Goal: Register for event/course

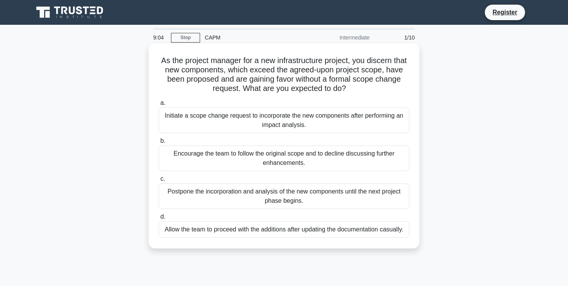
click at [191, 118] on div "Initiate a scope change request to incorporate the new components after perform…" at bounding box center [284, 121] width 251 height 26
click at [159, 106] on input "a. Initiate a scope change request to incorporate the new components after perf…" at bounding box center [159, 103] width 0 height 5
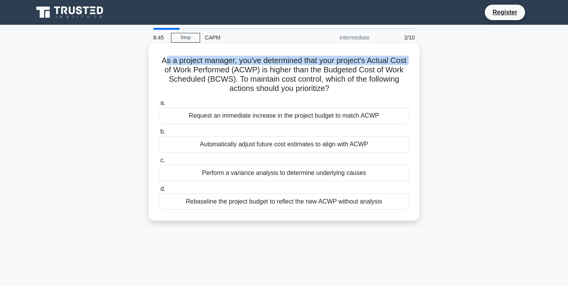
drag, startPoint x: 165, startPoint y: 63, endPoint x: 161, endPoint y: 64, distance: 4.0
click at [163, 66] on h5 "As a project manager, you've determined that your project's Actual Cost of Work…" at bounding box center [284, 75] width 252 height 38
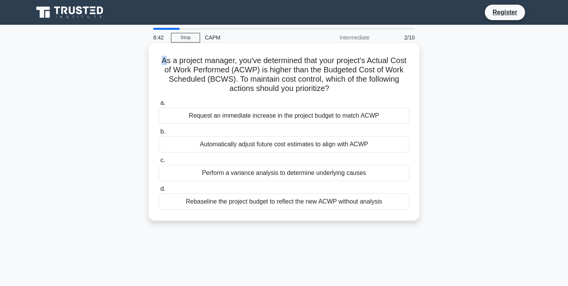
drag, startPoint x: 159, startPoint y: 63, endPoint x: 394, endPoint y: 200, distance: 272.6
click at [394, 200] on div "As a project manager, you've determined that your project's Actual Cost of Work…" at bounding box center [284, 131] width 265 height 171
copy div "a. Request an immediate increase in the project budget to match ACWP b. Automat…"
click at [239, 173] on div "Perform a variance analysis to determine underlying causes" at bounding box center [284, 173] width 251 height 16
click at [159, 163] on input "c. Perform a variance analysis to determine underlying causes" at bounding box center [159, 160] width 0 height 5
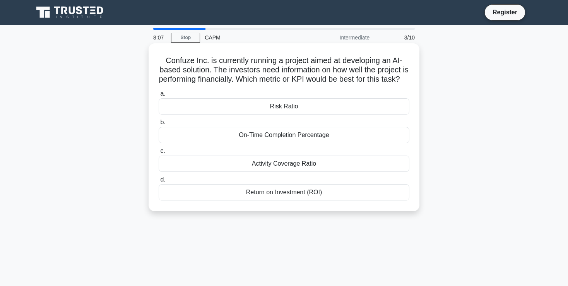
drag, startPoint x: 163, startPoint y: 57, endPoint x: 326, endPoint y: 202, distance: 218.0
click at [326, 202] on div "Confuze Inc. is currently running a project aimed at developing an AI-based sol…" at bounding box center [284, 127] width 265 height 162
copy div "a. Risk Ratio b. On-Time Completion Percentage c. Activity Coverage Ratio d. Re…"
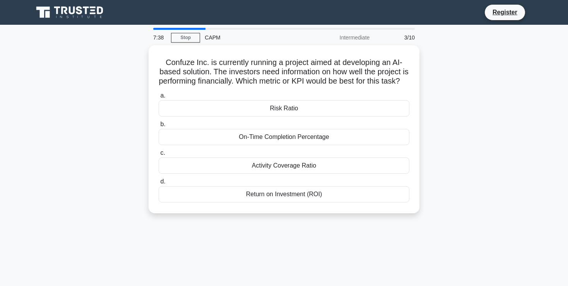
click at [516, 134] on div "Confuze Inc. is currently running a project aimed at developing an AI-based sol…" at bounding box center [284, 133] width 511 height 177
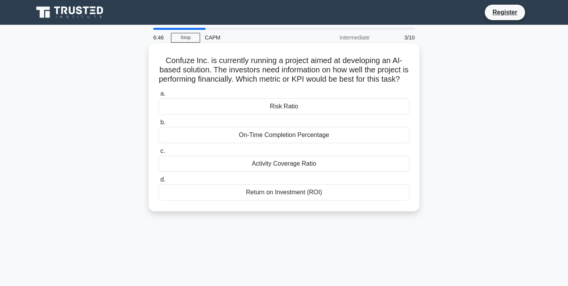
click at [298, 172] on div "Activity Coverage Ratio" at bounding box center [284, 164] width 251 height 16
click at [159, 154] on input "c. Activity Coverage Ratio" at bounding box center [159, 151] width 0 height 5
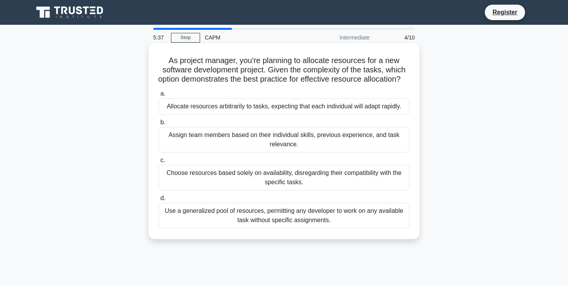
click at [181, 187] on div "Choose resources based solely on availability, disregarding their compatibility…" at bounding box center [284, 178] width 251 height 26
click at [159, 163] on input "c. Choose resources based solely on availability, disregarding their compatibil…" at bounding box center [159, 160] width 0 height 5
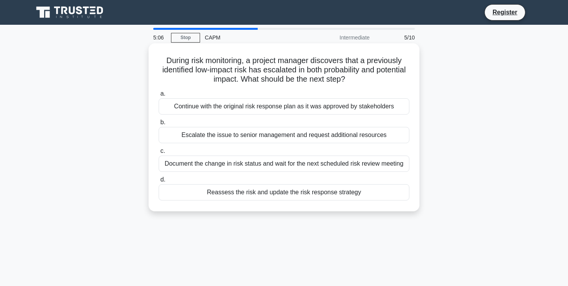
click at [221, 139] on div "Escalate the issue to senior management and request additional resources" at bounding box center [284, 135] width 251 height 16
click at [159, 125] on input "b. Escalate the issue to senior management and request additional resources" at bounding box center [159, 122] width 0 height 5
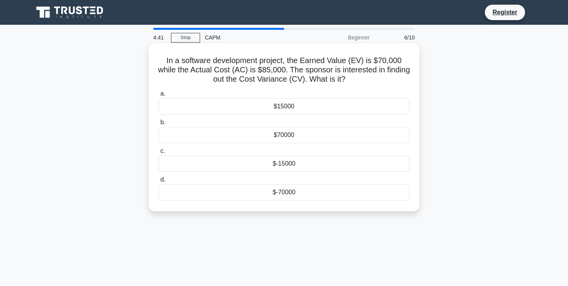
click at [287, 107] on div "$15000" at bounding box center [284, 106] width 251 height 16
click at [159, 96] on input "a. $15000" at bounding box center [159, 93] width 0 height 5
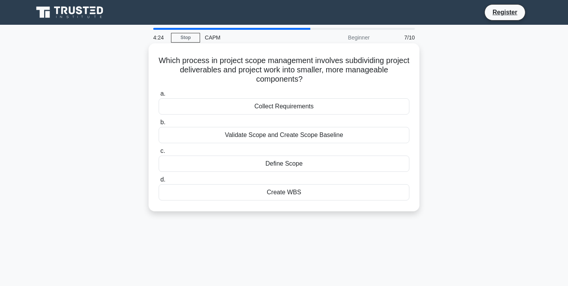
click at [286, 190] on div "Create WBS" at bounding box center [284, 192] width 251 height 16
click at [159, 182] on input "d. Create WBS" at bounding box center [159, 179] width 0 height 5
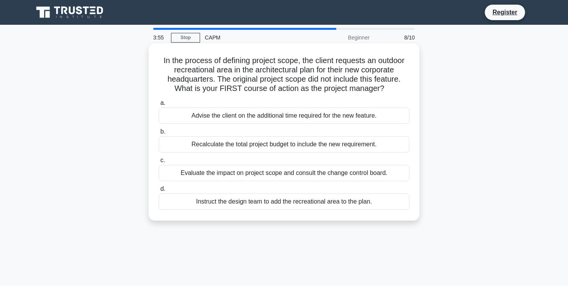
click at [244, 115] on div "Advise the client on the additional time required for the new feature." at bounding box center [284, 116] width 251 height 16
click at [159, 106] on input "a. Advise the client on the additional time required for the new feature." at bounding box center [159, 103] width 0 height 5
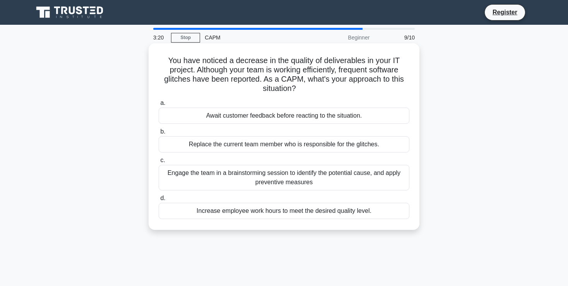
click at [278, 174] on div "Engage the team in a brainstorming session to identify the potential cause, and…" at bounding box center [284, 178] width 251 height 26
click at [159, 163] on input "c. Engage the team in a brainstorming session to identify the potential cause, …" at bounding box center [159, 160] width 0 height 5
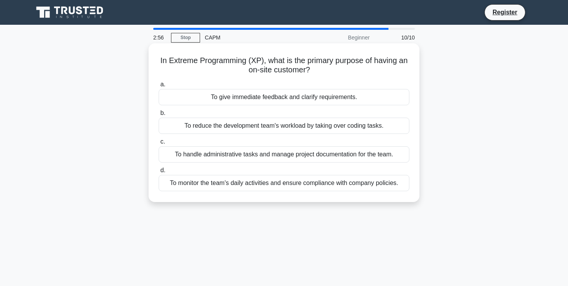
click at [257, 99] on div "To give immediate feedback and clarify requirements." at bounding box center [284, 97] width 251 height 16
click at [159, 87] on input "a. To give immediate feedback and clarify requirements." at bounding box center [159, 84] width 0 height 5
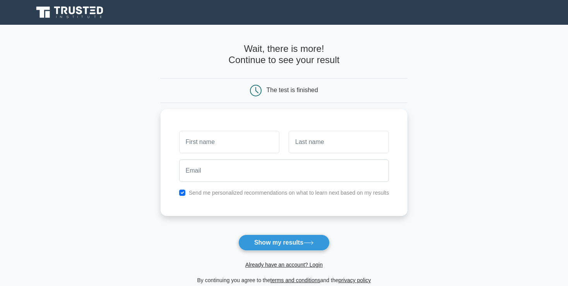
type input "s"
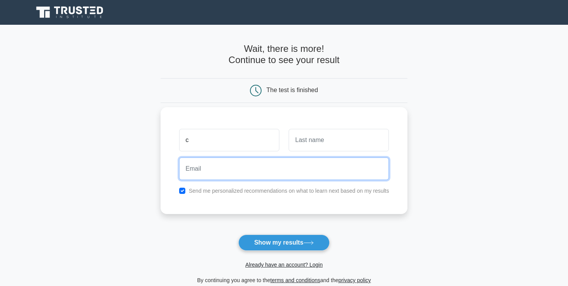
click at [214, 161] on input "email" at bounding box center [284, 169] width 210 height 22
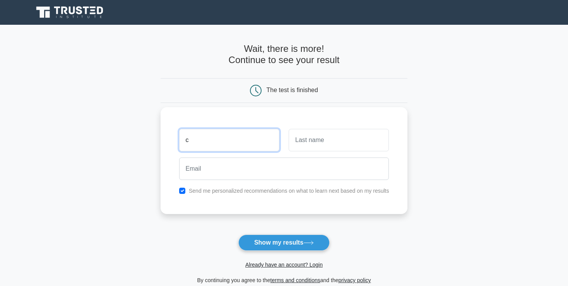
click at [224, 146] on input "c" at bounding box center [229, 140] width 100 height 22
type input "Charity"
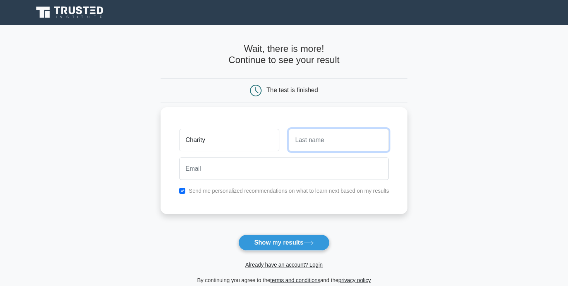
click at [322, 148] on input "text" at bounding box center [339, 140] width 100 height 22
type input "Siama Severio"
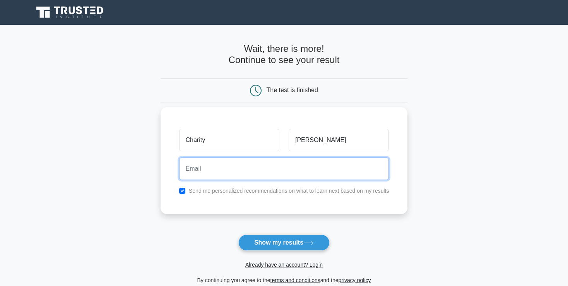
click at [211, 170] on input "email" at bounding box center [284, 169] width 210 height 22
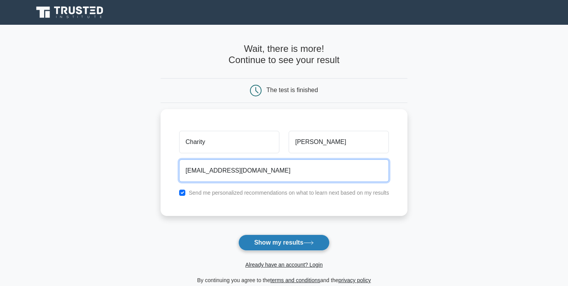
type input "siama@farmstew.org"
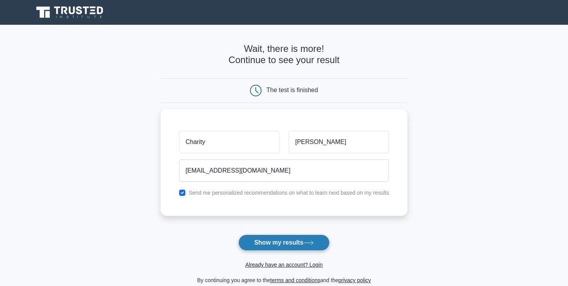
click at [269, 244] on button "Show my results" at bounding box center [283, 243] width 91 height 16
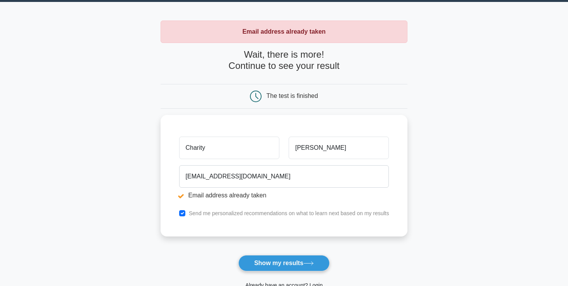
scroll to position [20, 0]
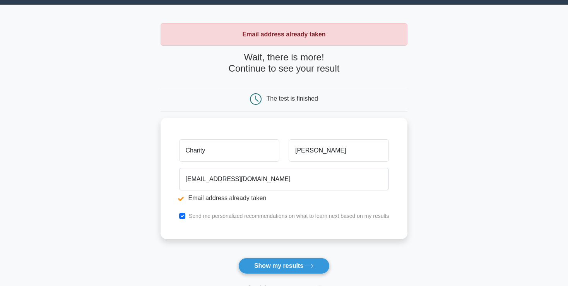
click at [265, 69] on h4 "Wait, there is more! Continue to see your result" at bounding box center [284, 63] width 247 height 22
click at [284, 265] on button "Show my results" at bounding box center [283, 266] width 91 height 16
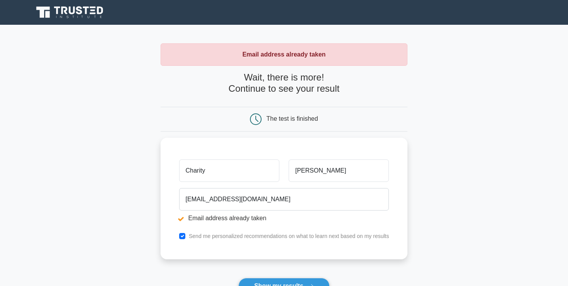
click at [253, 120] on icon at bounding box center [256, 119] width 12 height 12
click at [237, 86] on h4 "Wait, there is more! Continue to see your result" at bounding box center [284, 83] width 247 height 22
click at [248, 74] on h4 "Wait, there is more! Continue to see your result" at bounding box center [284, 83] width 247 height 22
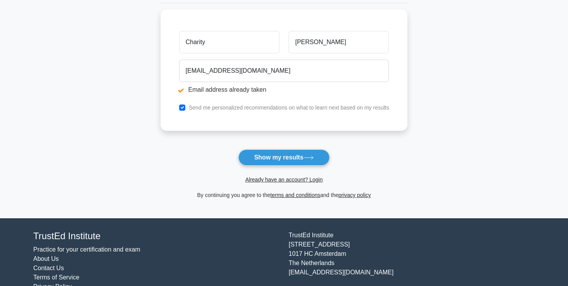
scroll to position [146, 0]
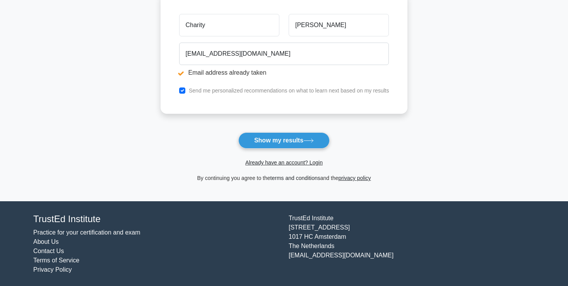
click at [285, 178] on link "terms and conditions" at bounding box center [296, 178] width 50 height 6
